Goal: Task Accomplishment & Management: Complete application form

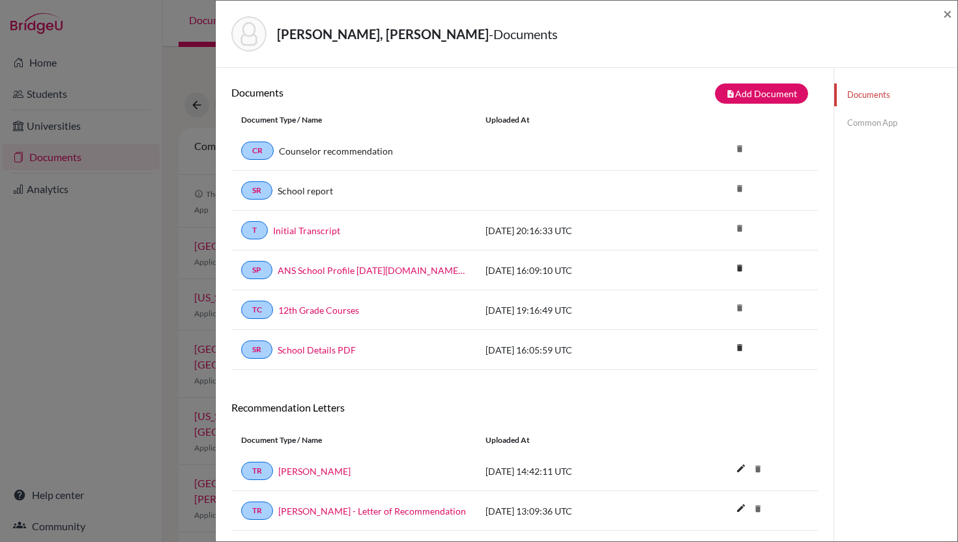
click at [862, 123] on link "Common App" at bounding box center [895, 122] width 123 height 23
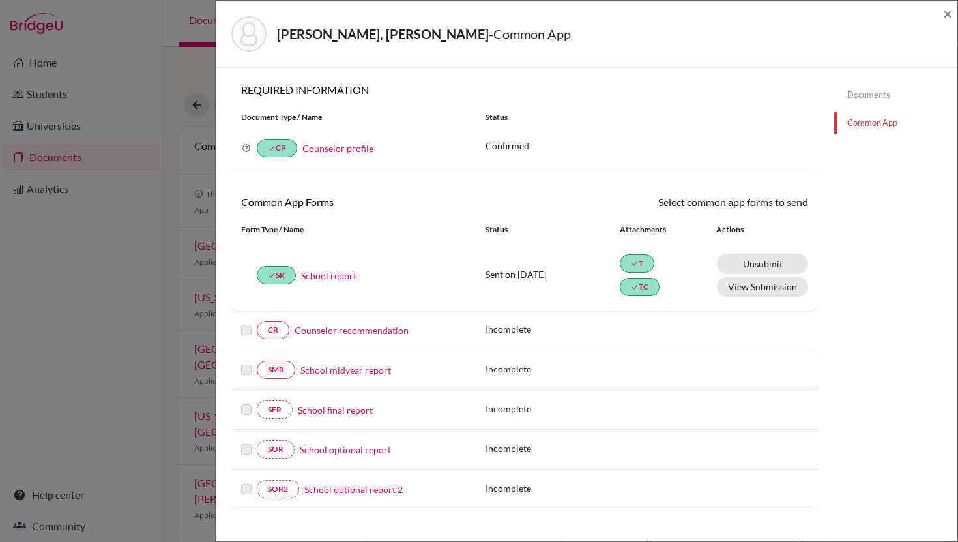
click at [314, 329] on link "Counselor recommendation" at bounding box center [352, 330] width 114 height 14
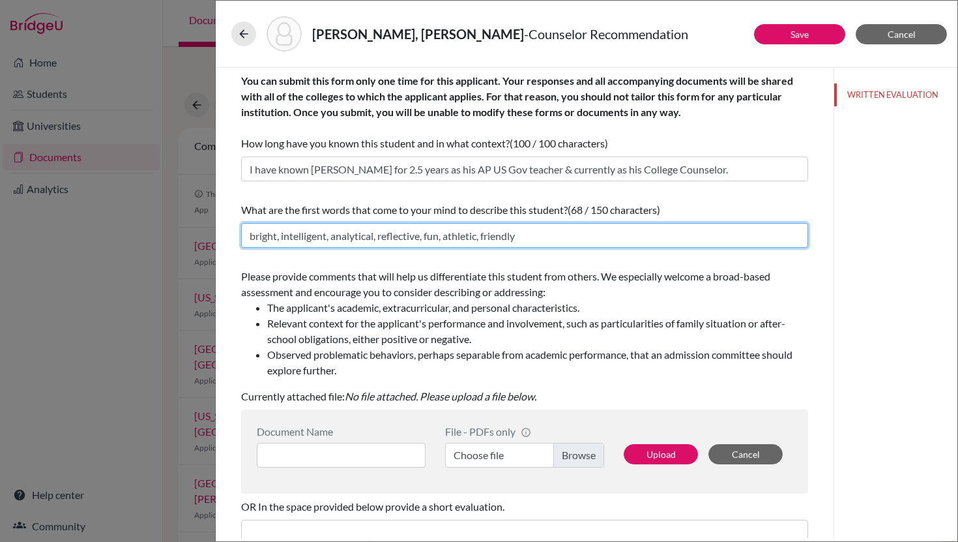
click at [534, 233] on input "bright, intelligent, analytical, reflective, fun, athletic, friendly" at bounding box center [524, 235] width 567 height 25
click at [335, 238] on input "bright, intelligent, analytical, reflective, fun, athletic, friendly" at bounding box center [524, 235] width 567 height 25
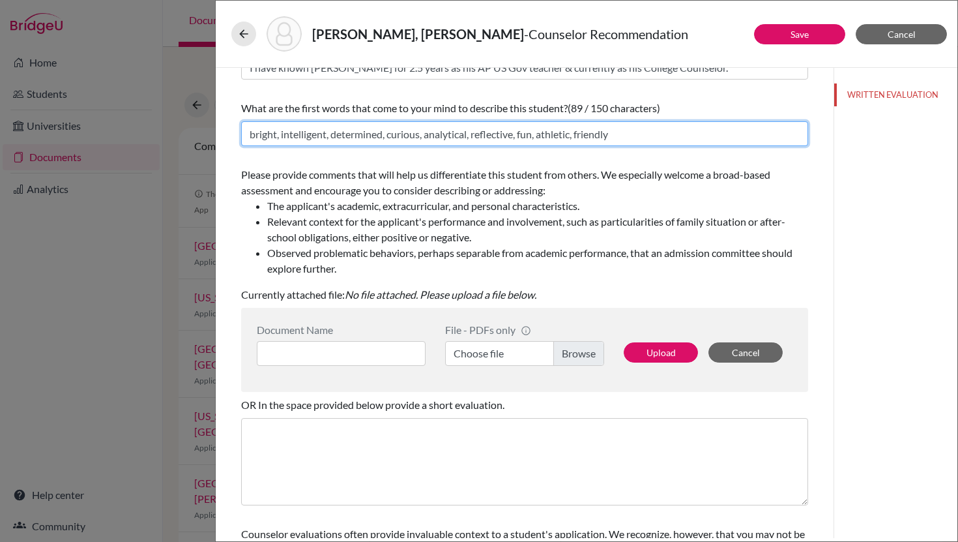
scroll to position [108, 0]
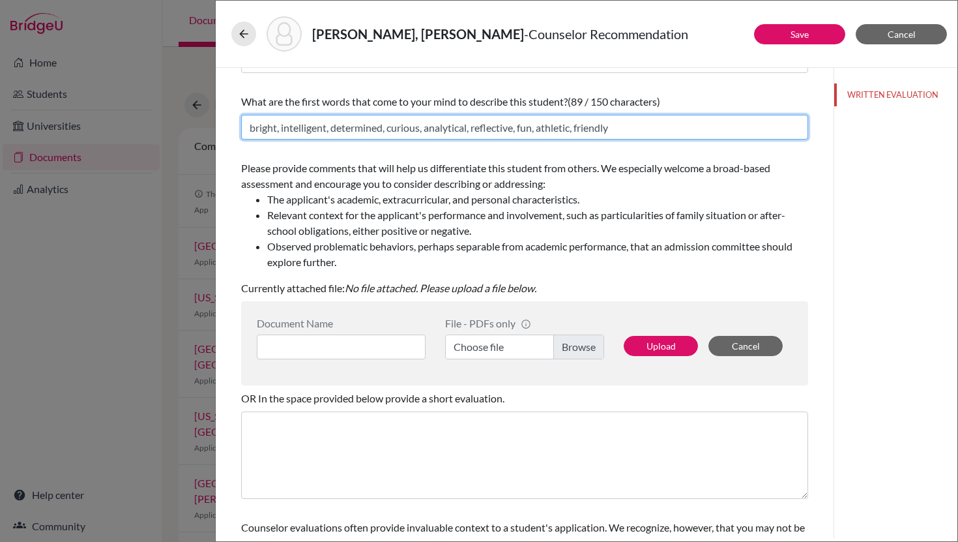
type input "bright, intelligent, determined, curious, analytical, reflective, fun, athletic…"
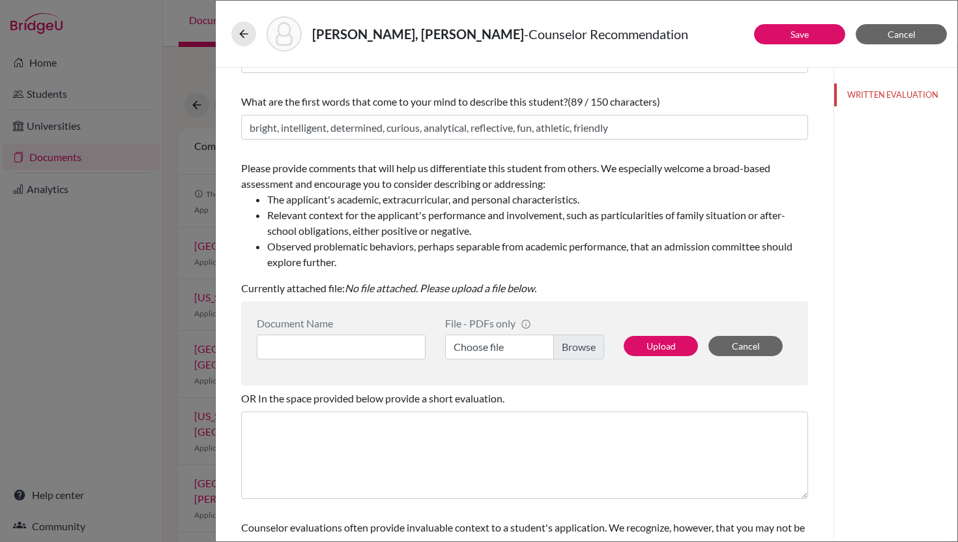
click at [505, 349] on label "Choose file" at bounding box center [524, 346] width 159 height 25
click at [505, 349] on input "Choose file" at bounding box center [524, 346] width 159 height 25
click at [307, 353] on input at bounding box center [341, 346] width 169 height 25
paste input "[PERSON_NAME], [PERSON_NAME] - College Counselor Recommendation Letter"
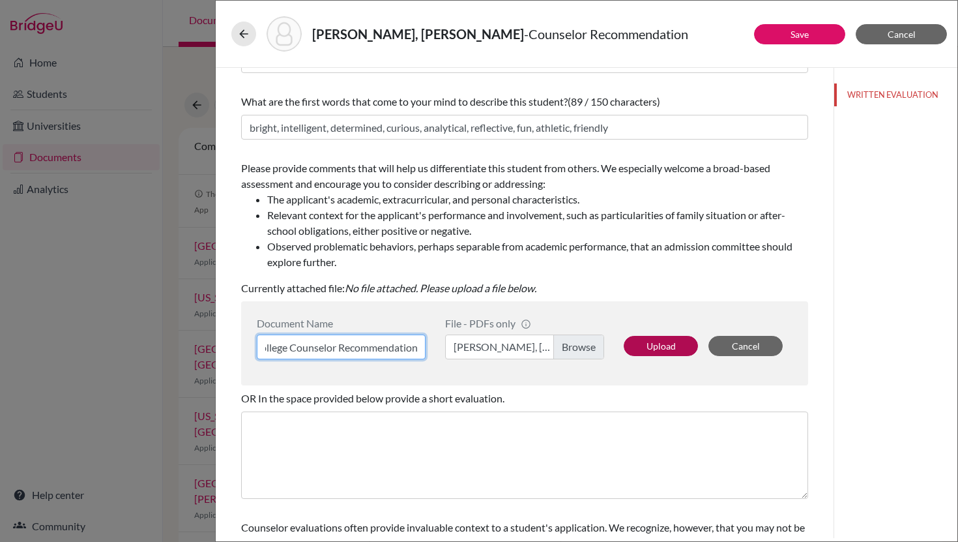
type input "[PERSON_NAME], [PERSON_NAME] - College Counselor Recommendation Letter"
click at [657, 343] on button "Upload" at bounding box center [661, 346] width 74 height 20
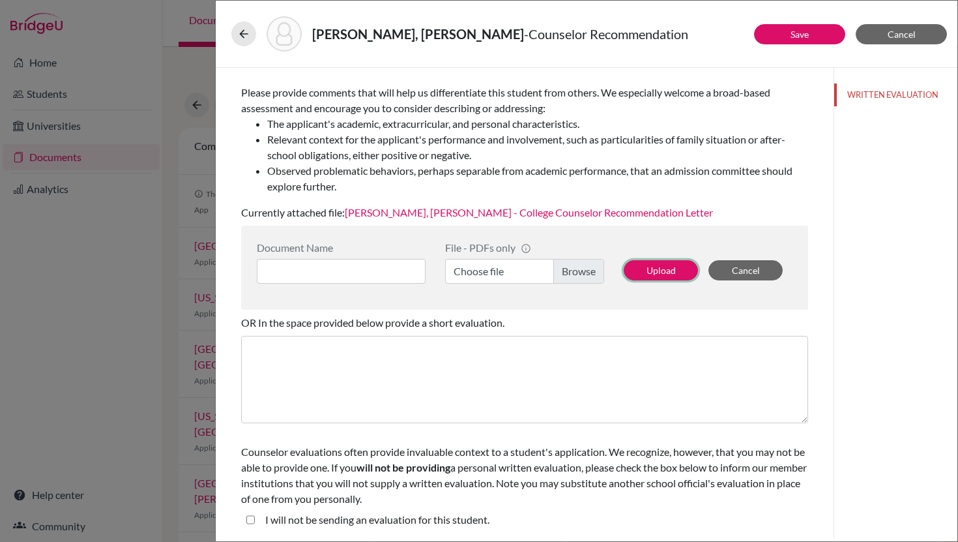
scroll to position [0, 0]
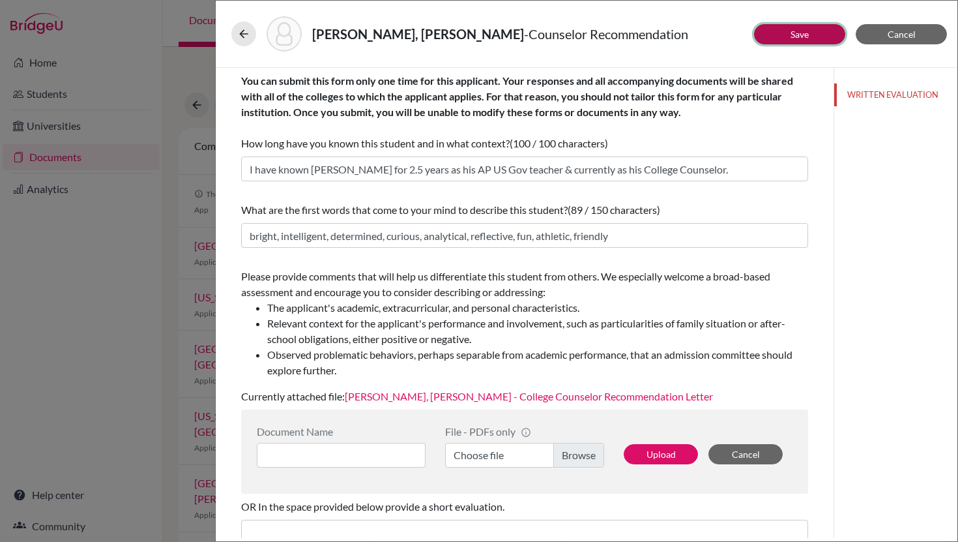
click at [811, 34] on button "Save" at bounding box center [799, 34] width 91 height 20
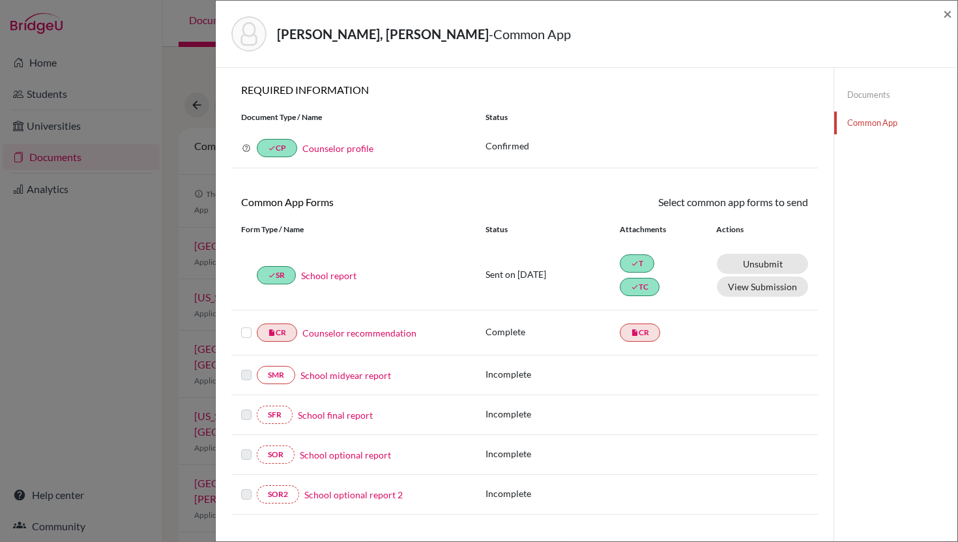
click at [246, 325] on label at bounding box center [246, 325] width 10 height 0
click at [0, 0] on input "checkbox" at bounding box center [0, 0] width 0 height 0
click at [776, 209] on link "Send" at bounding box center [781, 204] width 54 height 20
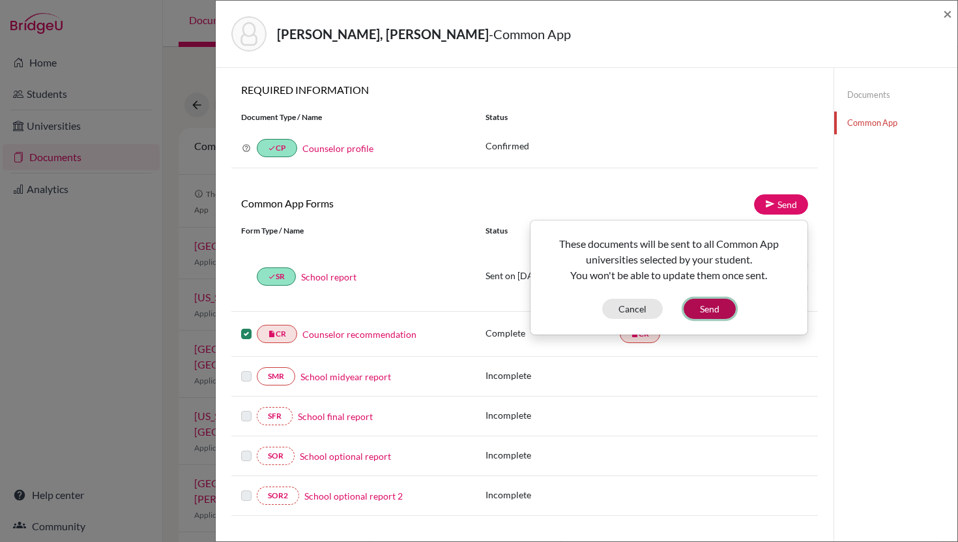
click at [701, 313] on button "Send" at bounding box center [710, 309] width 52 height 20
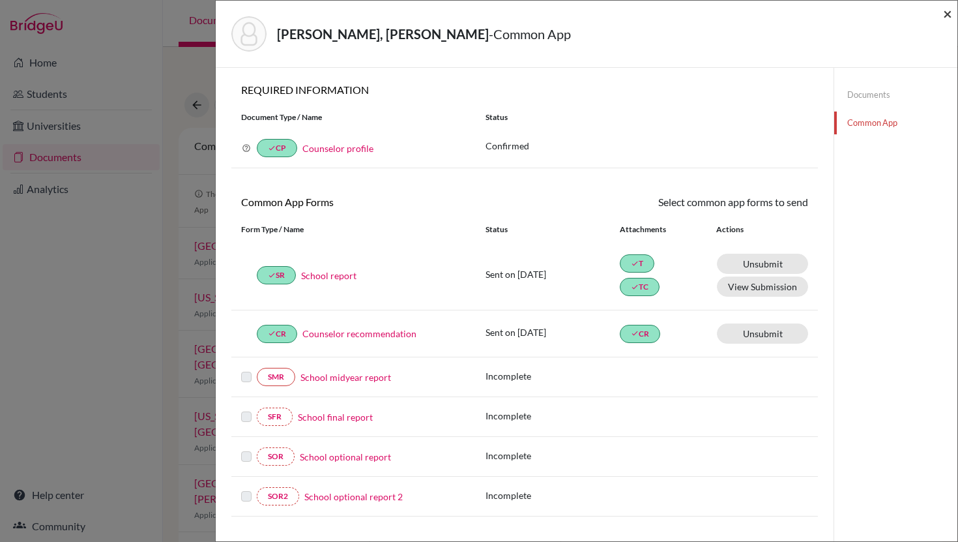
click at [947, 16] on span "×" at bounding box center [947, 13] width 9 height 19
